Goal: Task Accomplishment & Management: Manage account settings

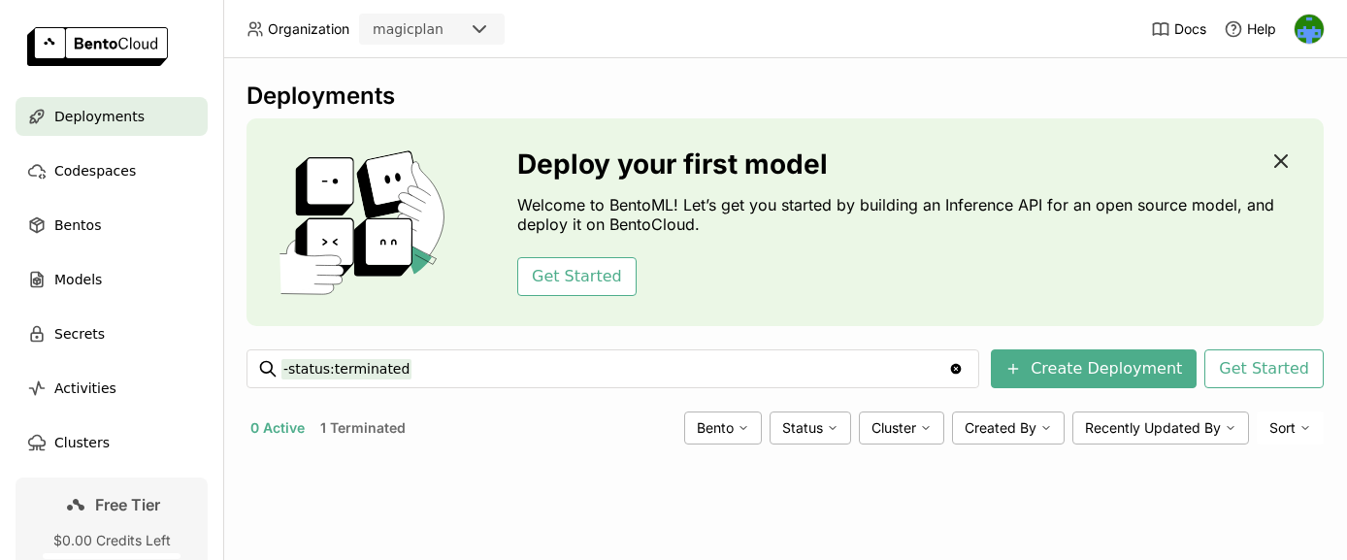
click at [1273, 162] on icon "button" at bounding box center [1280, 160] width 23 height 23
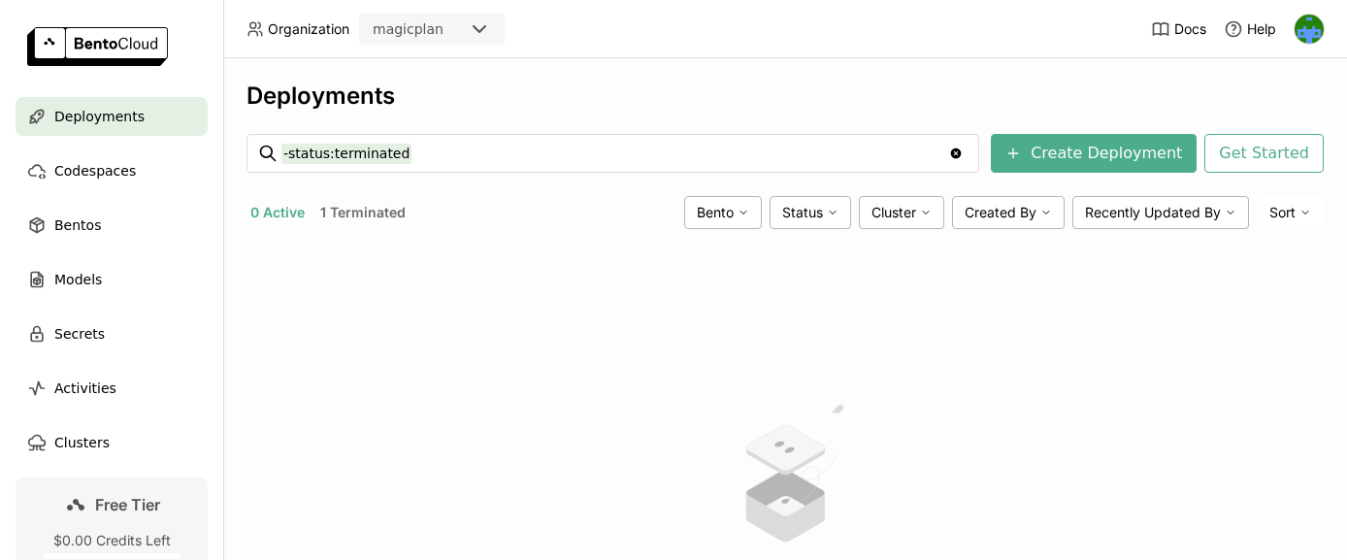
click at [574, 365] on div "No active deployment Once you create a deployment, it will appear here." at bounding box center [784, 509] width 1077 height 531
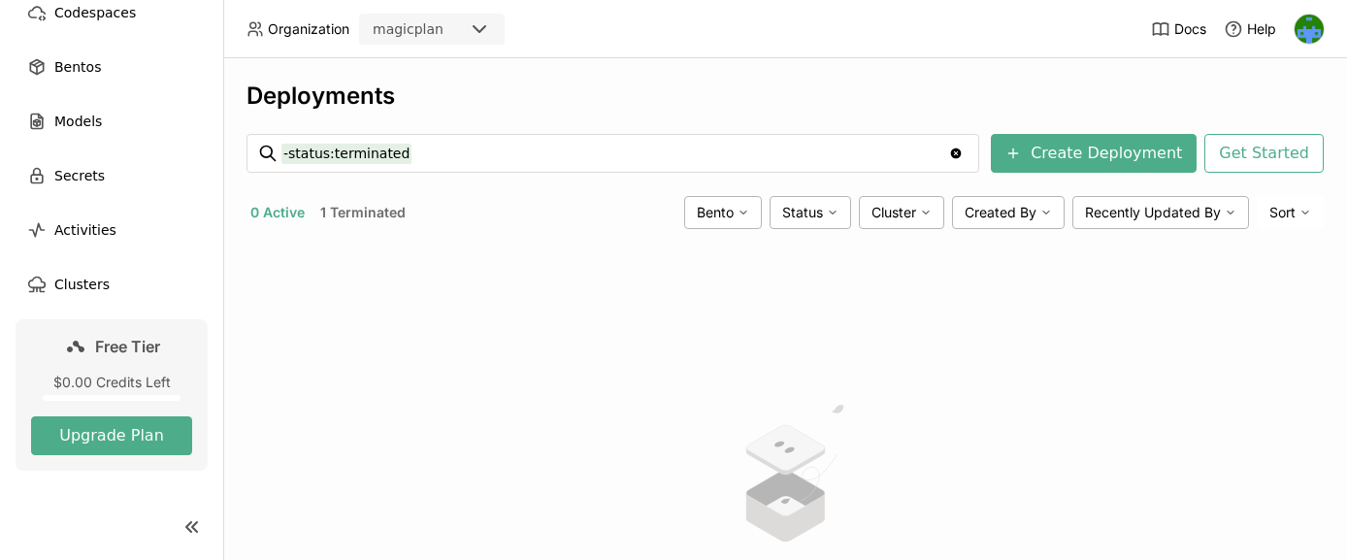
click at [1304, 36] on img at bounding box center [1308, 29] width 29 height 29
click at [1268, 149] on span "Settings" at bounding box center [1268, 155] width 49 height 17
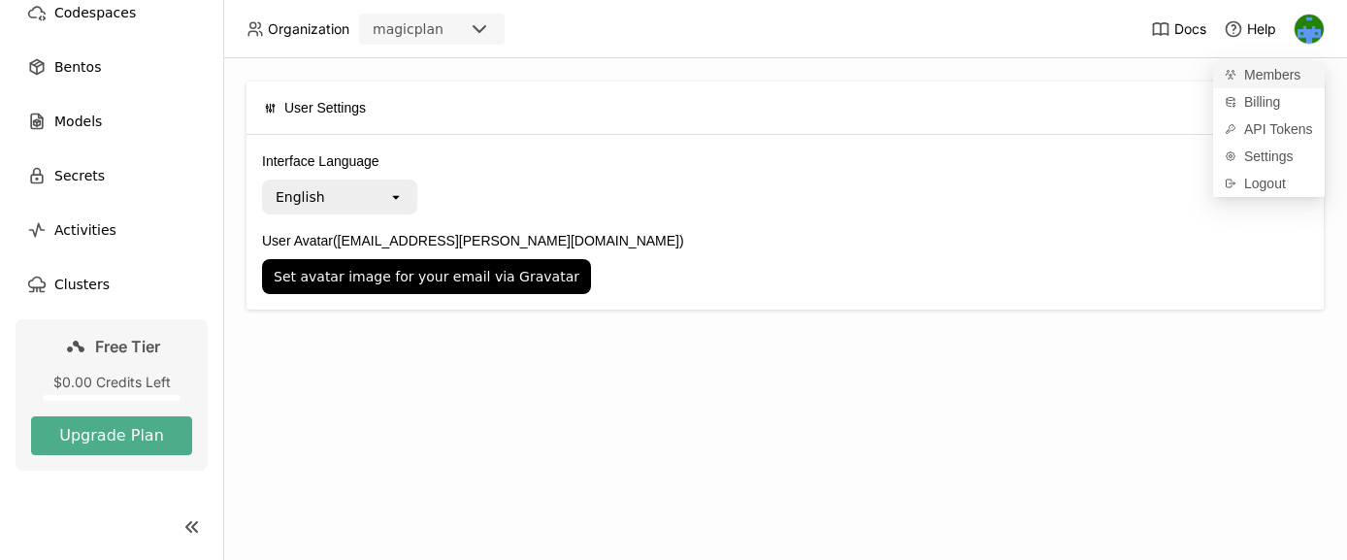
click at [1264, 83] on link "Members" at bounding box center [1269, 74] width 112 height 27
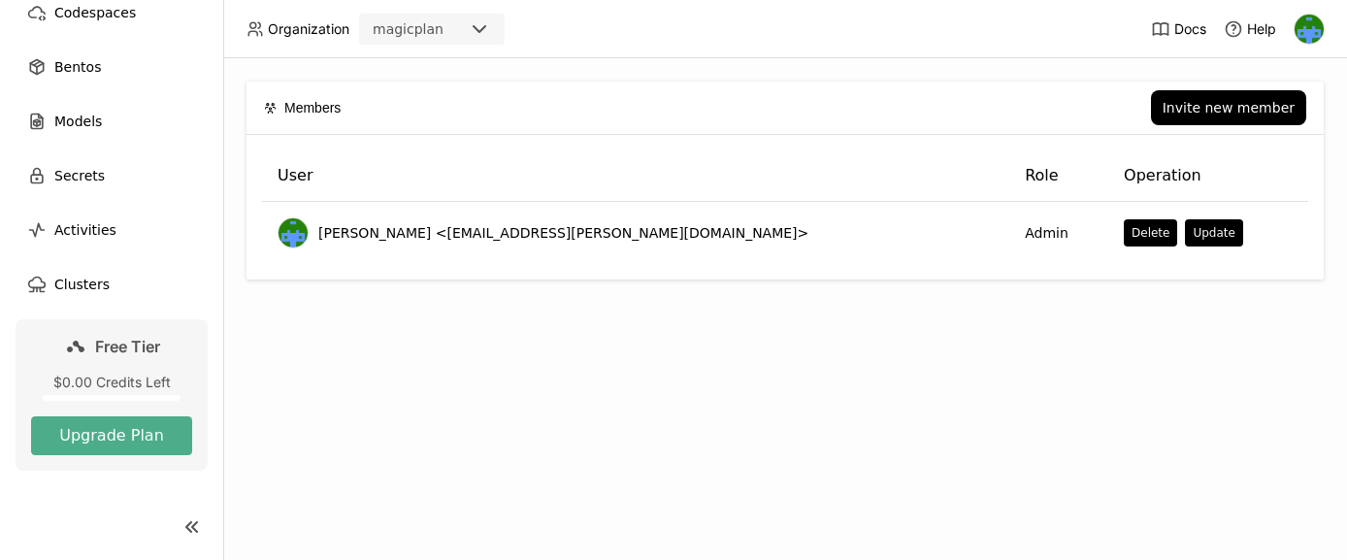
click at [636, 333] on div "Members Invite new member User Role Operation Benedikt Veith <benedikt.veith@ma…" at bounding box center [785, 309] width 1124 height 502
click at [110, 339] on span "Free Tier" at bounding box center [127, 346] width 65 height 19
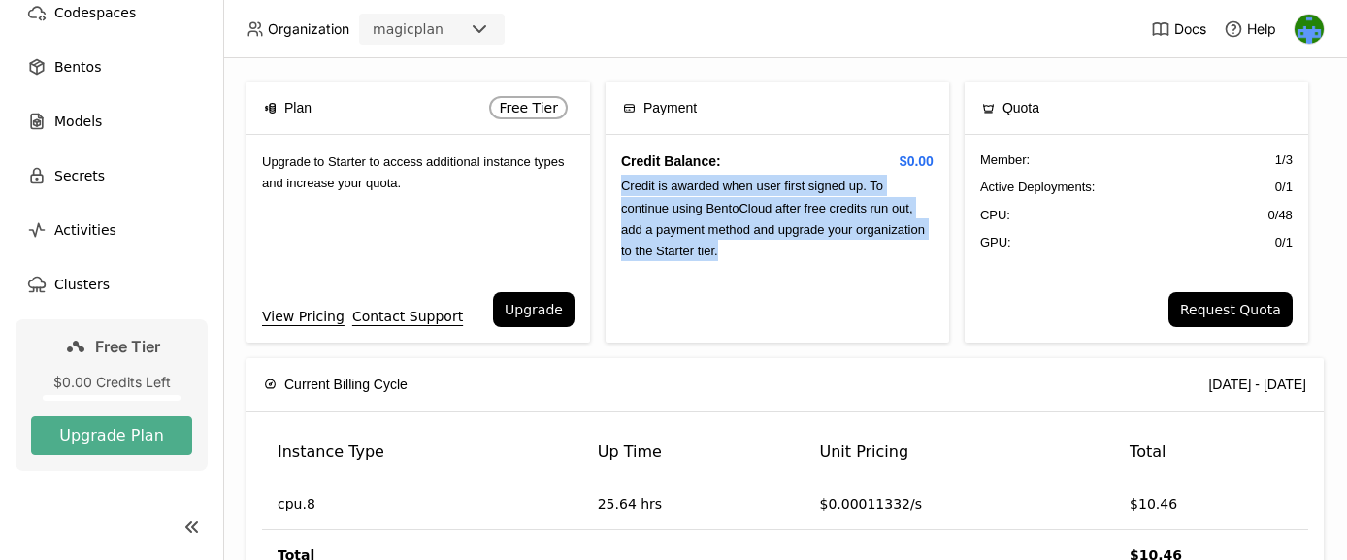
drag, startPoint x: 619, startPoint y: 187, endPoint x: 833, endPoint y: 275, distance: 231.5
click at [833, 275] on div "Credit Balance: $0.00 Credit is awarded when user first signed up. To continue …" at bounding box center [776, 239] width 343 height 208
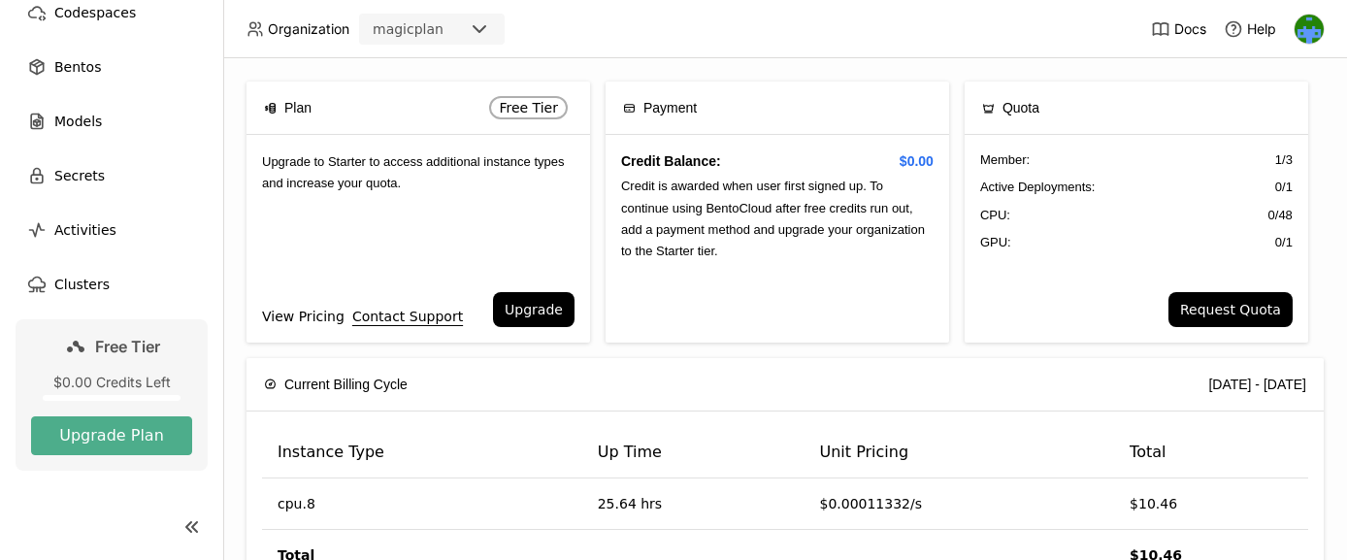
click at [279, 309] on link "View Pricing" at bounding box center [303, 316] width 82 height 21
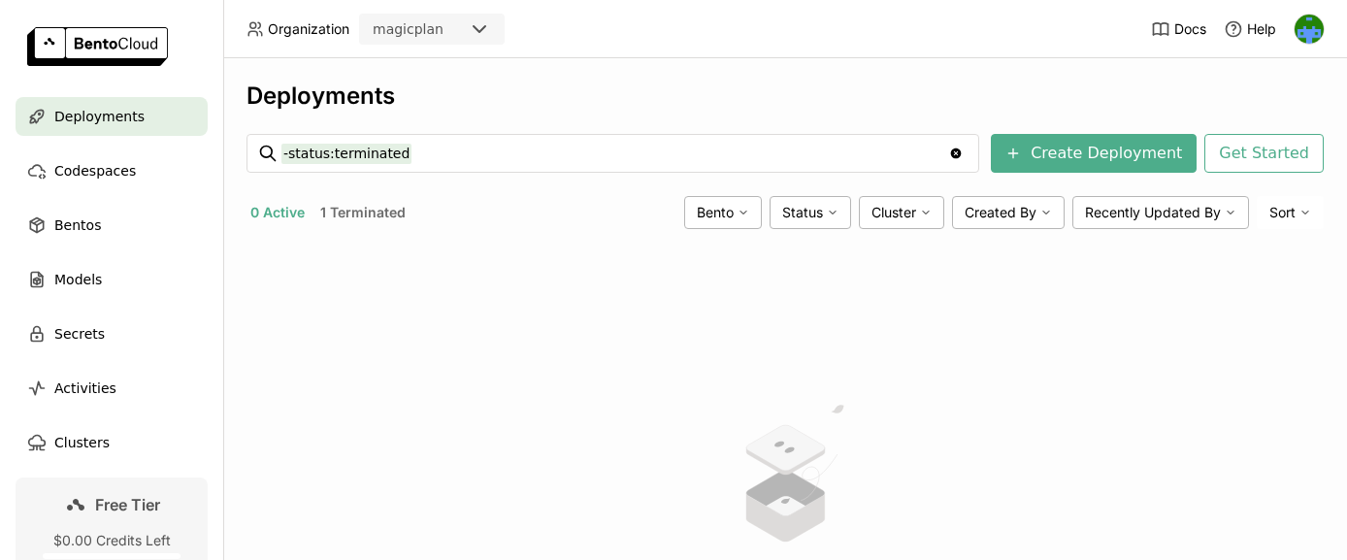
click at [587, 289] on div "No active deployment Once you create a deployment, it will appear here." at bounding box center [784, 509] width 1077 height 531
click at [384, 214] on button "1 Terminated" at bounding box center [362, 212] width 93 height 25
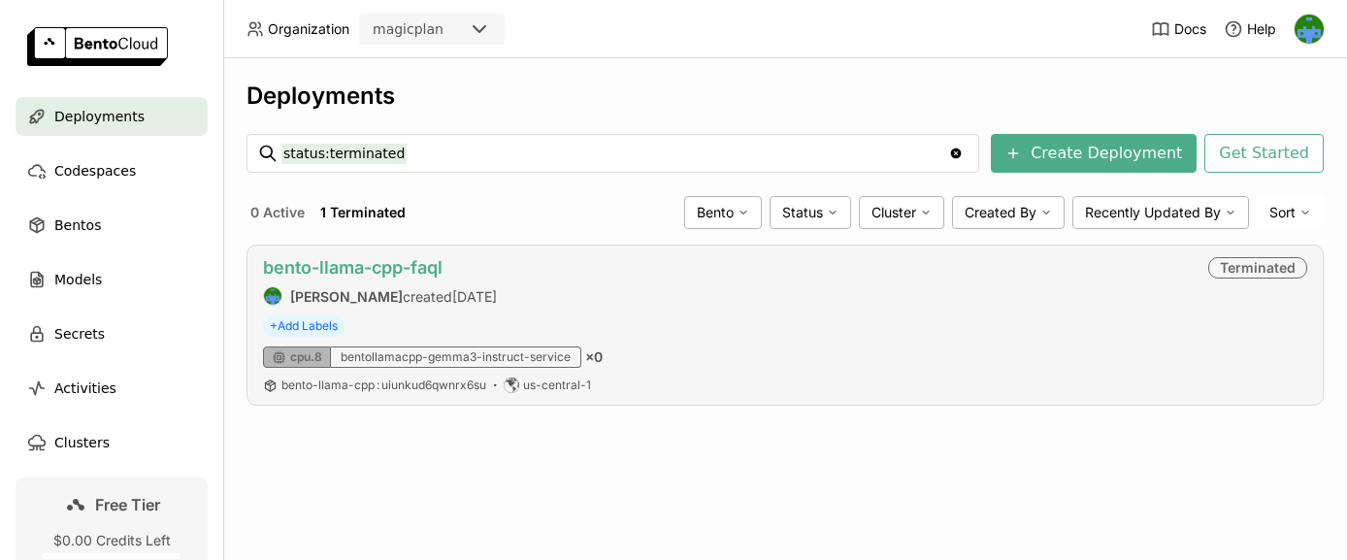
click at [408, 262] on link "bento-llama-cpp-faql" at bounding box center [352, 267] width 179 height 20
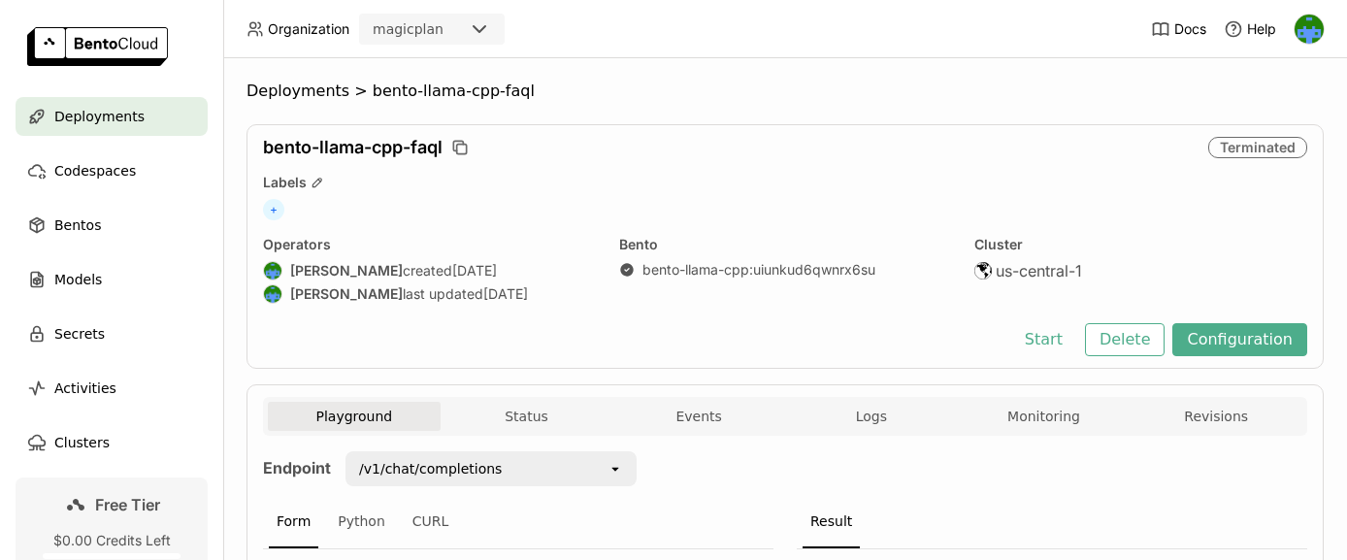
click at [48, 508] on link "Free Tier $0.00 Credits Left Upgrade Plan" at bounding box center [112, 552] width 192 height 151
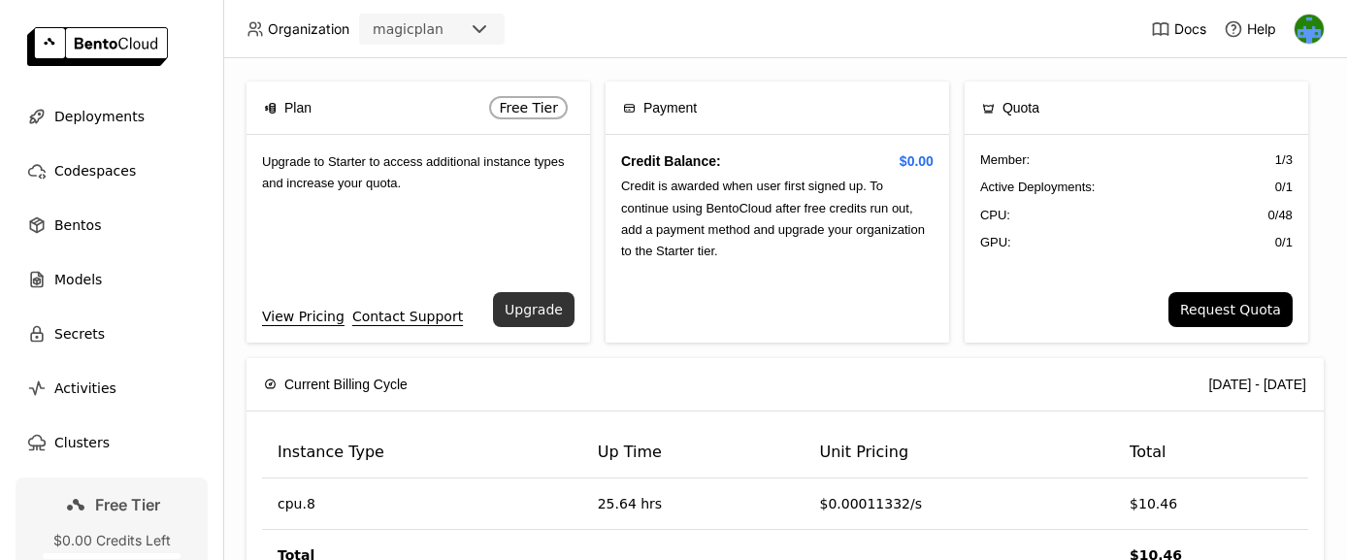
click at [526, 306] on button "Upgrade" at bounding box center [533, 309] width 81 height 35
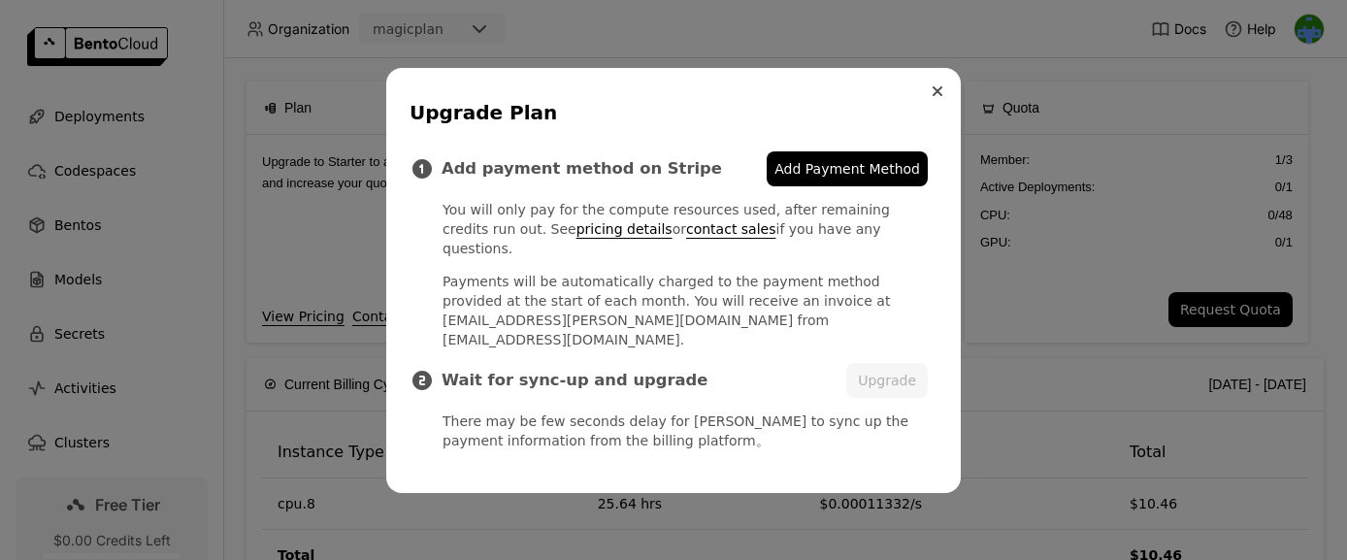
click at [928, 103] on button "Close" at bounding box center [937, 91] width 23 height 23
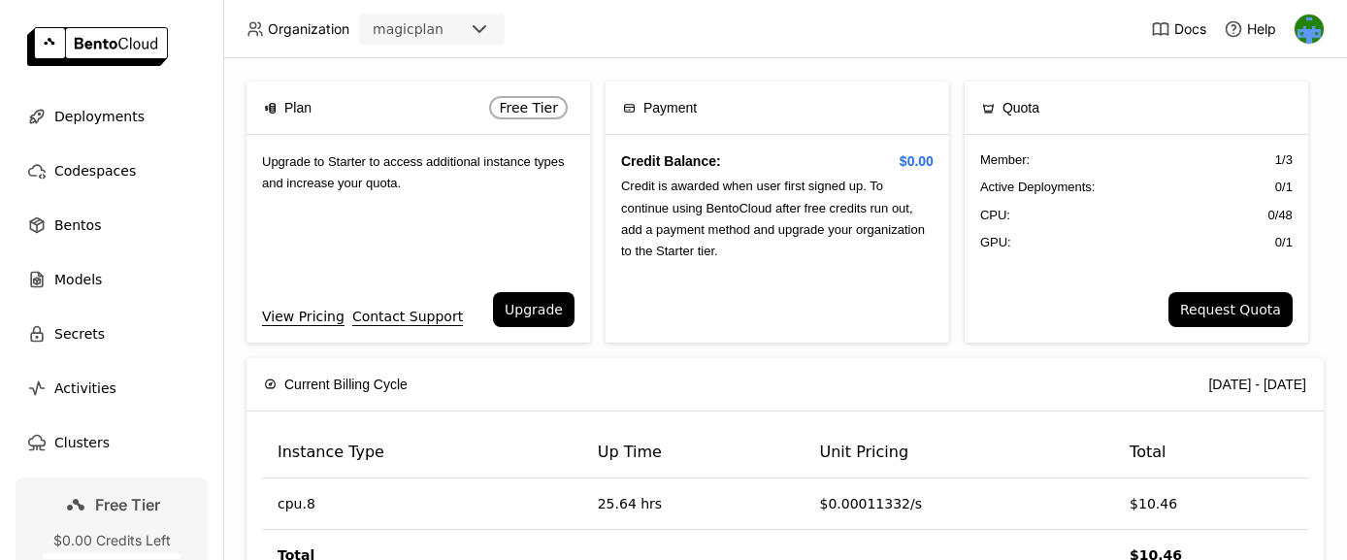
click at [873, 80] on div "Plan Free Tier Upgrade to Starter to access additional instance types and incre…" at bounding box center [785, 309] width 1124 height 502
